Goal: Information Seeking & Learning: Find specific page/section

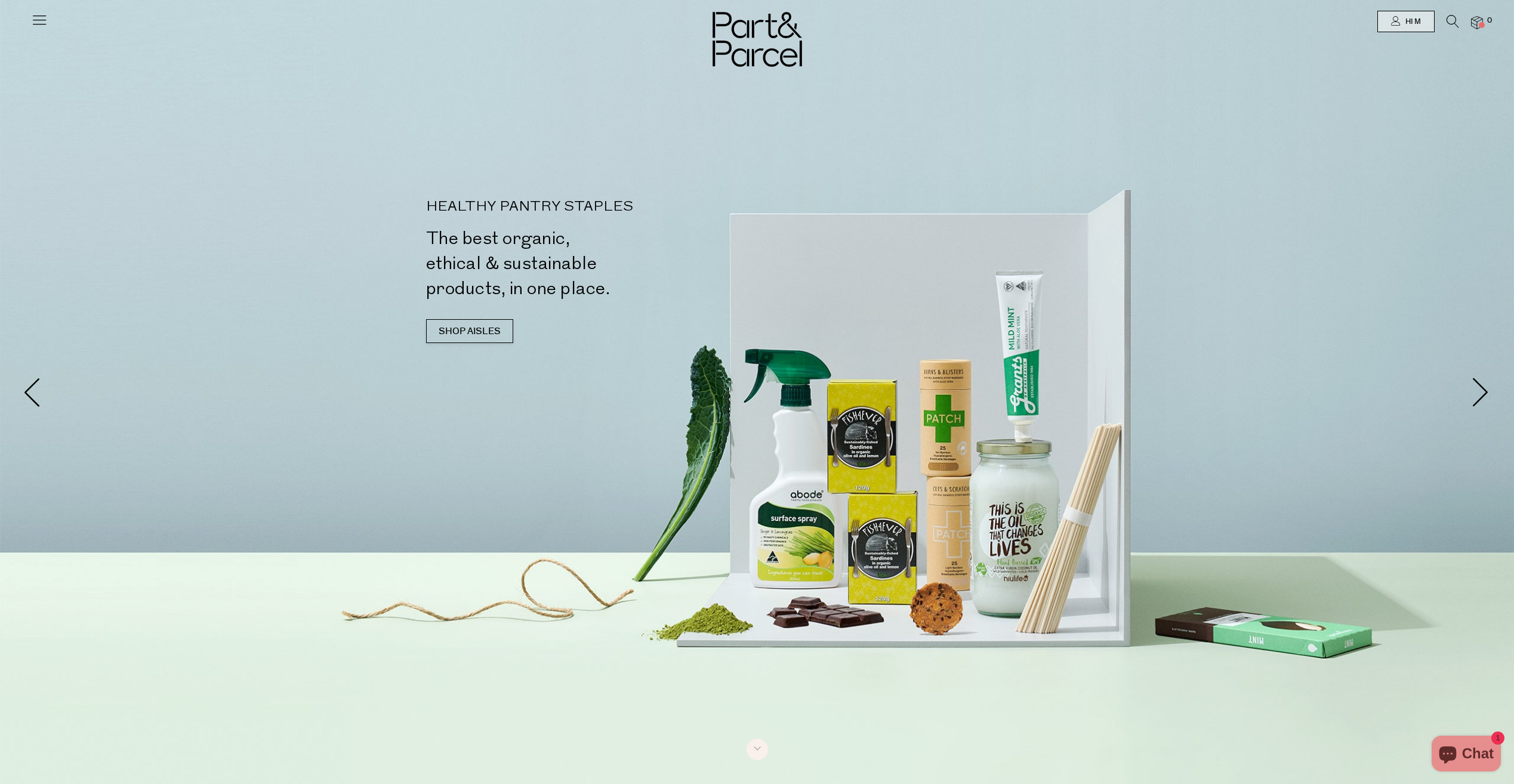
drag, startPoint x: 0, startPoint y: 0, endPoint x: 1452, endPoint y: 24, distance: 1452.2
click at [1452, 24] on icon at bounding box center [1452, 21] width 12 height 13
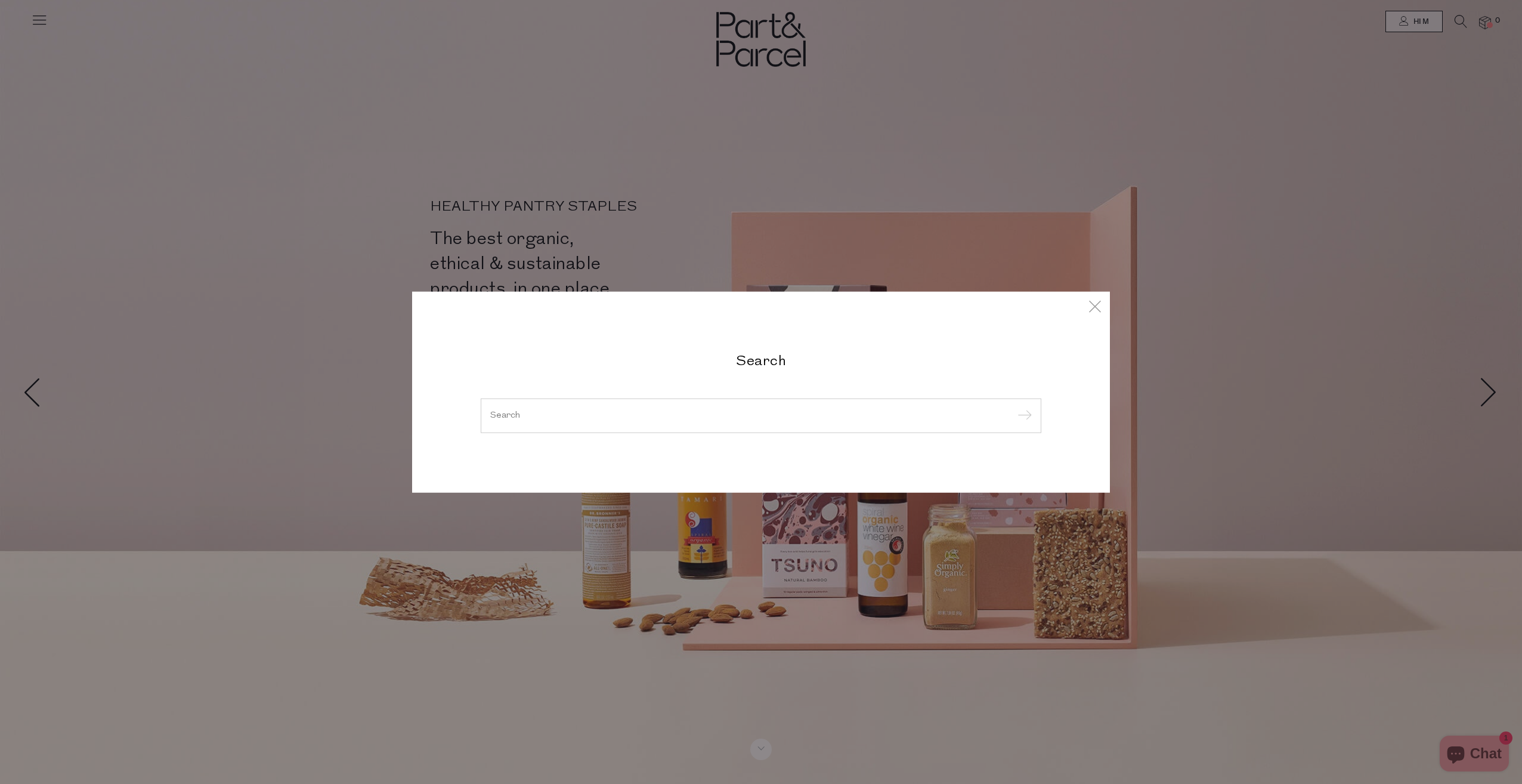
click at [575, 417] on input "search" at bounding box center [761, 415] width 542 height 9
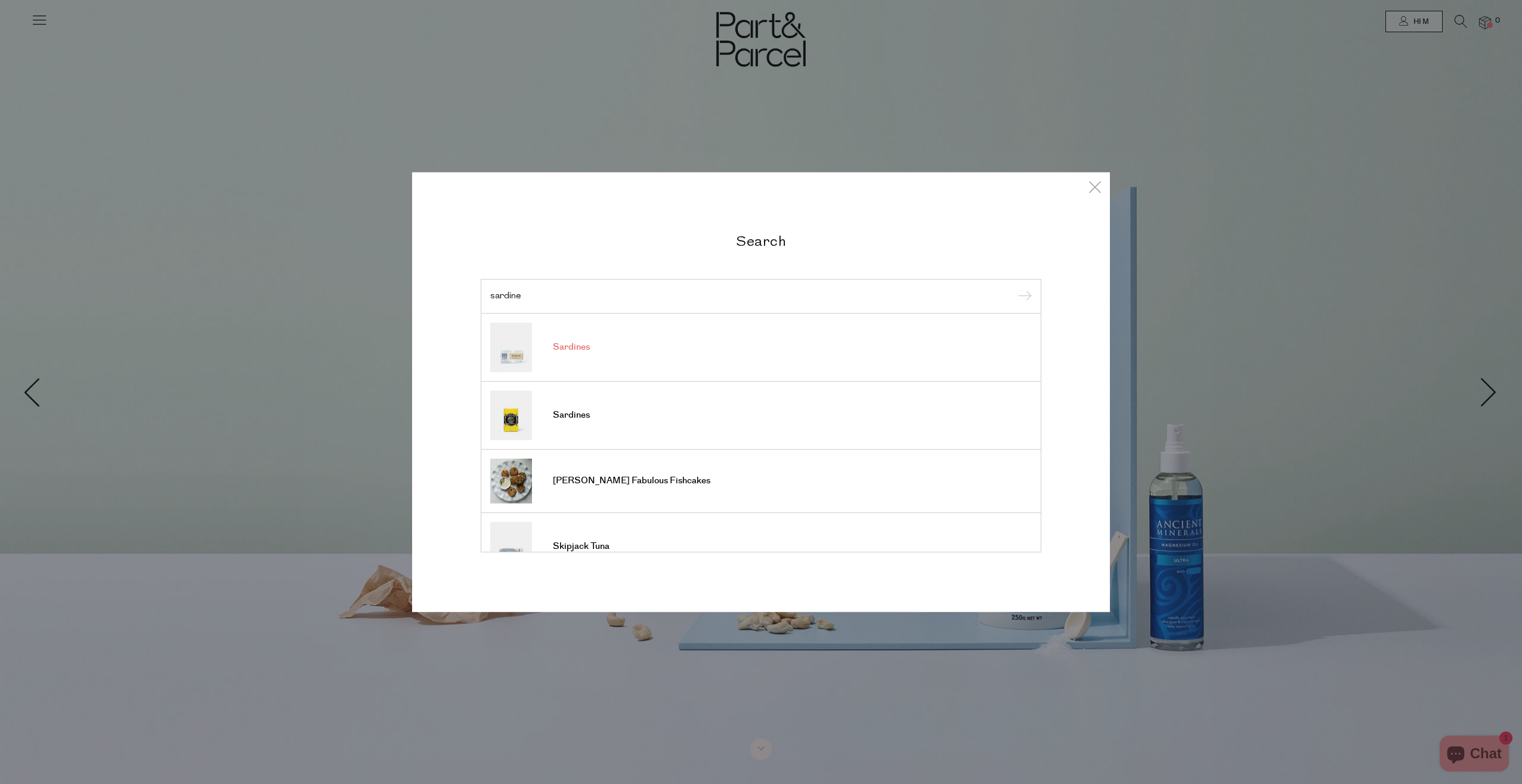
type input "sardine"
click at [576, 351] on span "Sardines" at bounding box center [571, 347] width 37 height 12
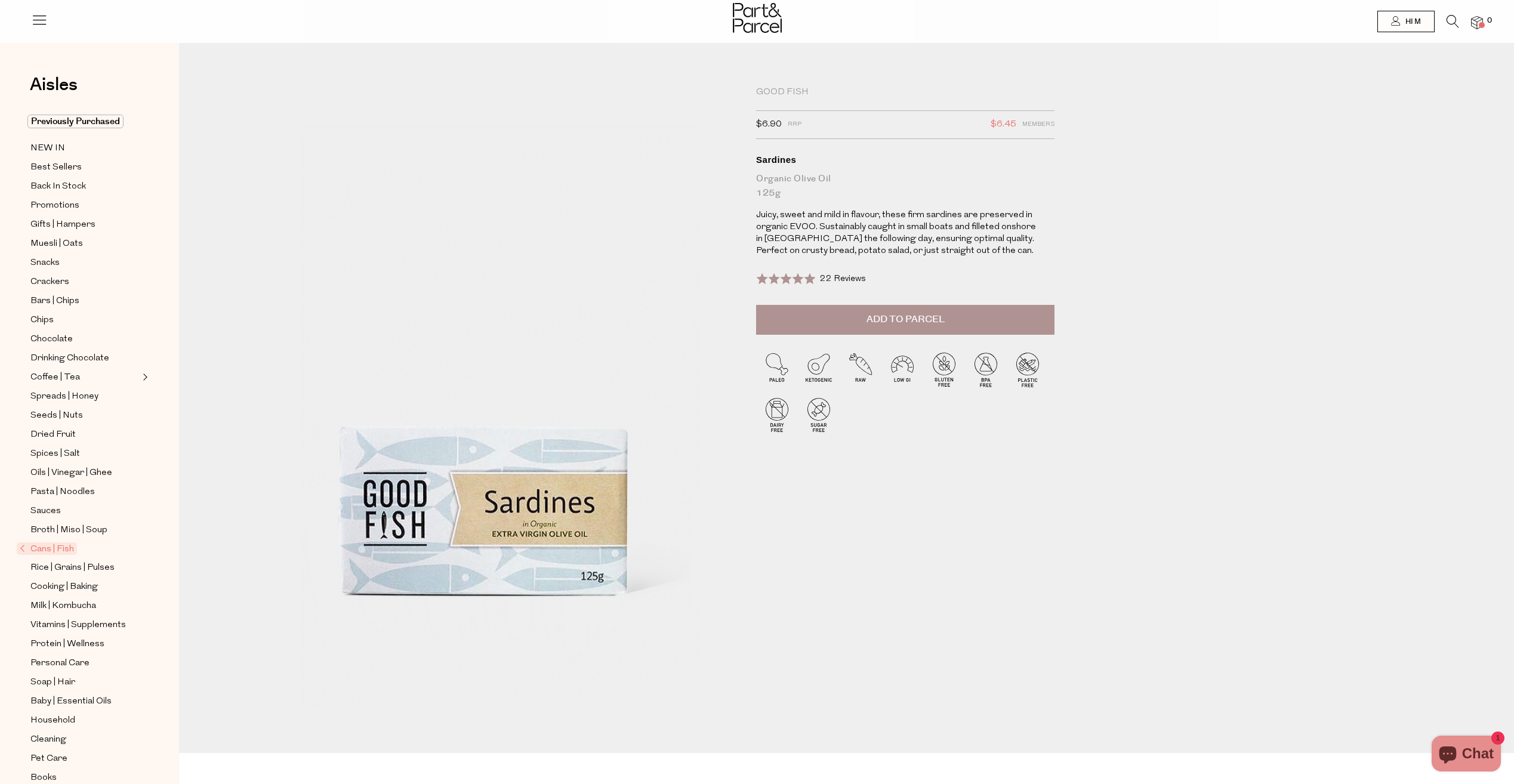
click at [1454, 26] on icon at bounding box center [1452, 21] width 12 height 13
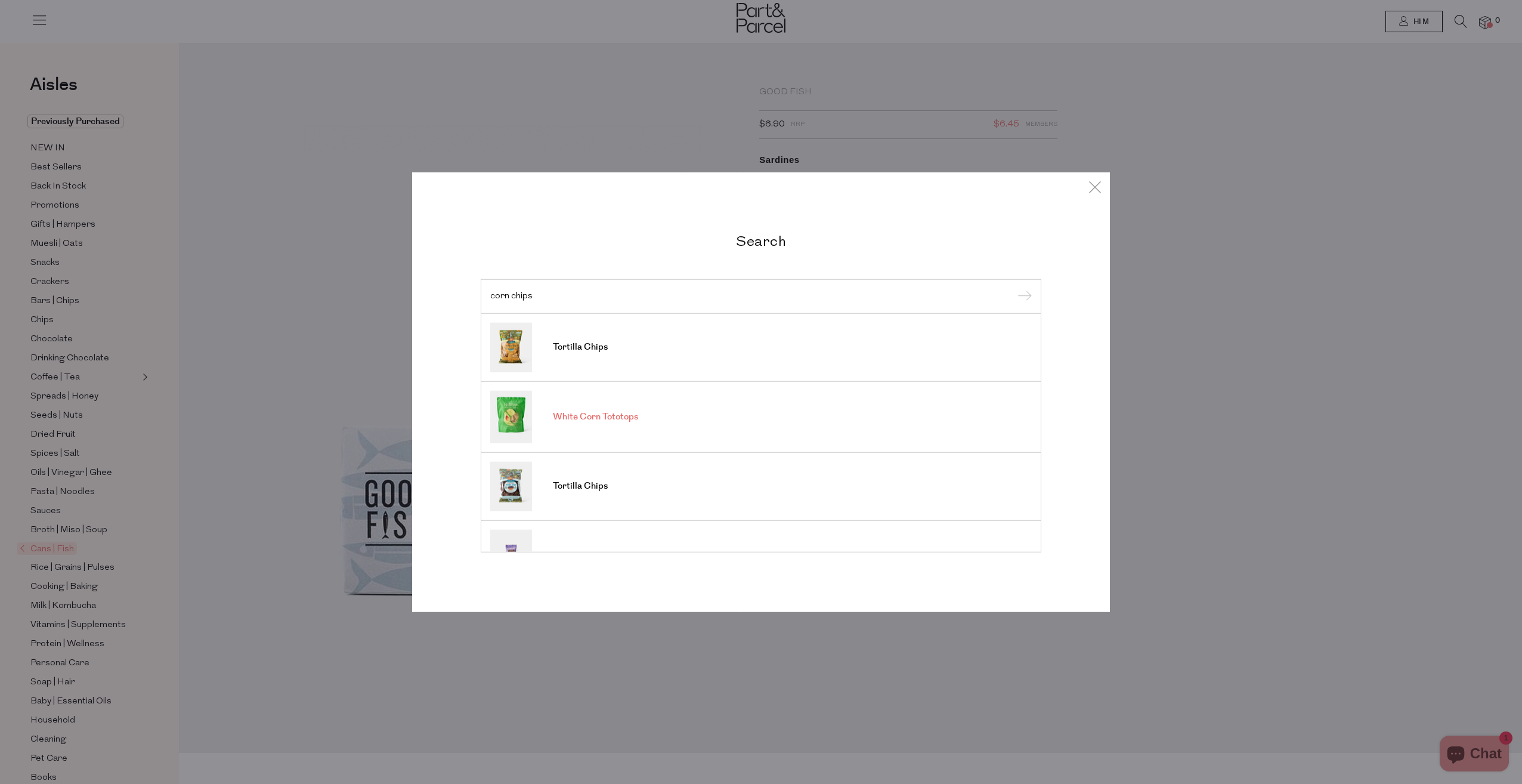
type input "corn chips"
click at [598, 417] on span "White Corn Tototops" at bounding box center [595, 417] width 86 height 12
